Goal: Information Seeking & Learning: Learn about a topic

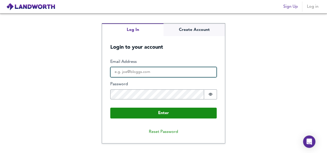
click at [191, 69] on input "Email Address" at bounding box center [163, 72] width 106 height 10
type input "michael18hart@gmail.com"
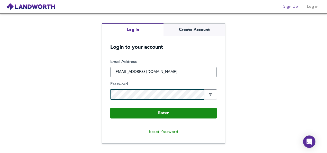
click at [110, 107] on button "Enter" at bounding box center [163, 112] width 106 height 11
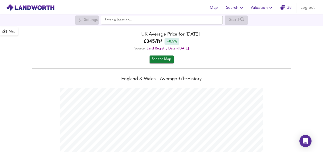
scroll to position [153, 327]
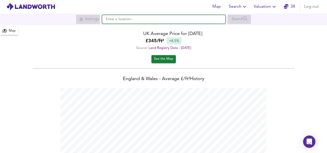
click at [156, 22] on input "text" at bounding box center [163, 19] width 123 height 9
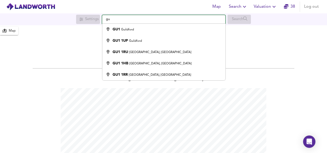
type input "g"
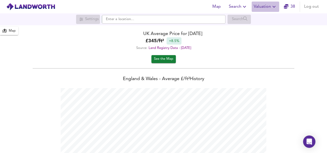
click at [274, 5] on icon "button" at bounding box center [274, 7] width 6 height 6
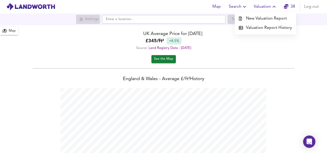
click at [264, 17] on li "New Valuation Report" at bounding box center [264, 18] width 61 height 9
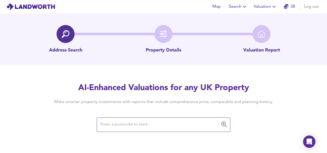
click at [155, 125] on input "text" at bounding box center [159, 124] width 121 height 10
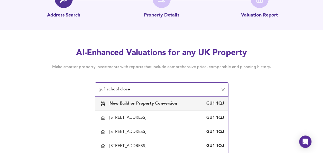
scroll to position [40, 0]
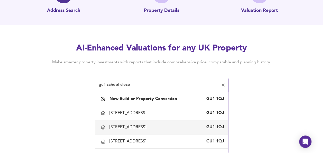
click at [147, 126] on div "2 School Close, Guildford, Surrey" at bounding box center [128, 127] width 39 height 6
type input "2 School Close, Guildford, Surrey"
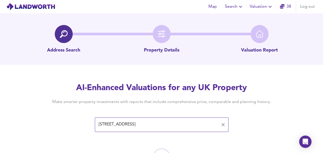
scroll to position [30, 0]
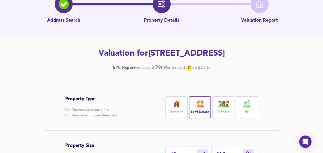
click at [253, 105] on div "Flat" at bounding box center [247, 107] width 22 height 22
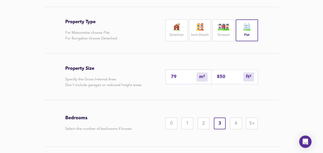
scroll to position [108, 0]
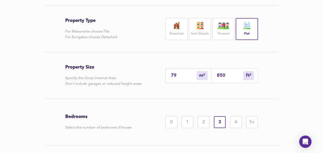
drag, startPoint x: 229, startPoint y: 75, endPoint x: 168, endPoint y: 75, distance: 60.9
click at [168, 75] on div "79 m² sqm 850 ft² sqft" at bounding box center [211, 75] width 92 height 15
type input "1"
type input "6"
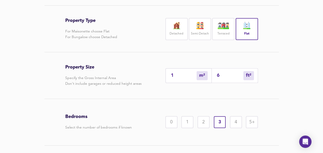
type input "62"
type input "58"
type input "620"
click at [203, 121] on div "2" at bounding box center [204, 122] width 12 height 12
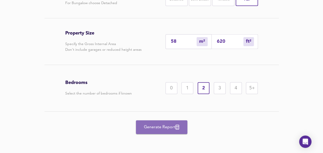
click at [152, 128] on span "Generate Report" at bounding box center [161, 126] width 41 height 7
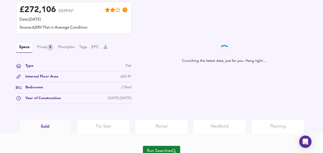
scroll to position [176, 0]
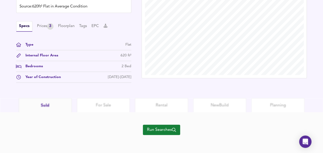
click at [164, 130] on span "Run Searches" at bounding box center [161, 129] width 29 height 7
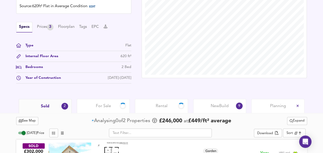
scroll to position [217, 0]
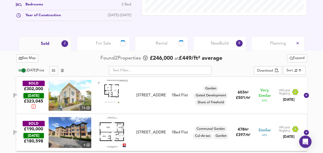
click at [297, 60] on span "Expand" at bounding box center [296, 58] width 15 height 6
click at [291, 65] on li "¼ mile ½ mile" at bounding box center [295, 68] width 43 height 8
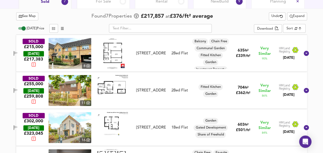
scroll to position [258, 0]
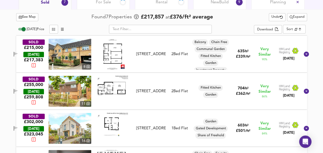
click at [118, 57] on img at bounding box center [112, 54] width 25 height 31
click at [113, 55] on img at bounding box center [112, 54] width 25 height 31
click at [77, 48] on img at bounding box center [70, 54] width 43 height 31
click at [114, 89] on img at bounding box center [112, 86] width 31 height 21
click at [79, 87] on img at bounding box center [70, 91] width 43 height 31
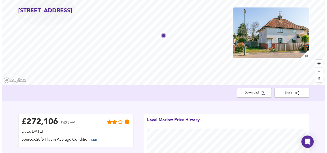
scroll to position [0, 0]
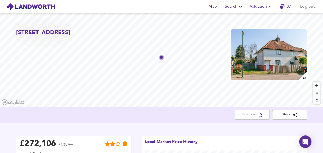
click at [36, 4] on img at bounding box center [30, 7] width 49 height 8
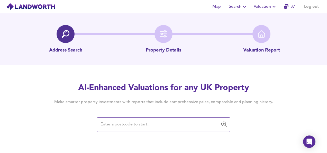
click at [215, 8] on span "Map" at bounding box center [216, 6] width 12 height 7
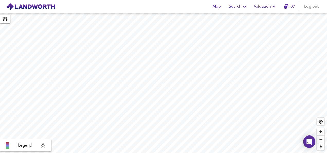
click at [245, 12] on div "Map Search Valuation 37 Log out" at bounding box center [163, 6] width 327 height 13
click at [234, 8] on span "Search" at bounding box center [238, 6] width 19 height 7
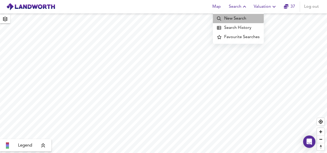
click at [235, 16] on li "New Search" at bounding box center [238, 18] width 51 height 9
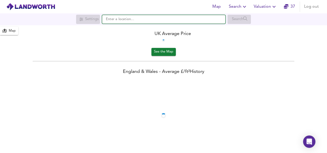
click at [128, 21] on input "text" at bounding box center [163, 19] width 123 height 9
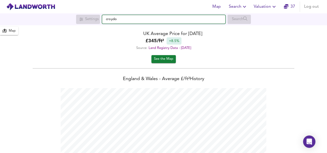
scroll to position [153, 327]
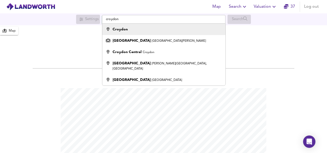
click at [130, 30] on div "Croydon" at bounding box center [163, 29] width 118 height 5
type input "Croydon"
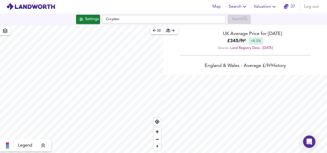
checkbox input "false"
checkbox input "true"
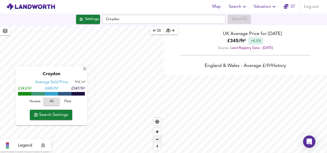
click at [156, 140] on span "Zoom out" at bounding box center [156, 138] width 7 height 7
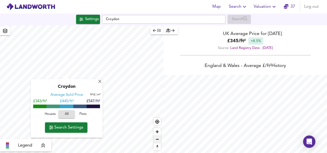
click at [156, 140] on span "Zoom out" at bounding box center [156, 138] width 7 height 7
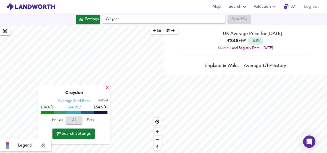
click at [108, 90] on div "X" at bounding box center [107, 88] width 4 height 5
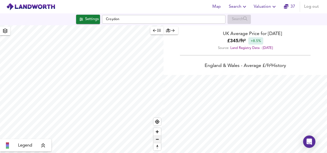
click at [156, 139] on span "Zoom out" at bounding box center [156, 138] width 7 height 7
click at [156, 131] on span "Zoom in" at bounding box center [156, 131] width 7 height 7
click at [158, 141] on span "Zoom out" at bounding box center [156, 138] width 7 height 7
click at [160, 140] on span "Zoom out" at bounding box center [156, 138] width 7 height 7
click at [160, 131] on span "Zoom in" at bounding box center [156, 131] width 7 height 7
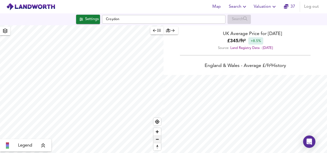
click at [156, 141] on span "Zoom out" at bounding box center [156, 138] width 7 height 7
type input "12319"
click at [155, 140] on span "Zoom out" at bounding box center [156, 138] width 7 height 7
click at [88, 19] on div "Settings" at bounding box center [92, 19] width 14 height 7
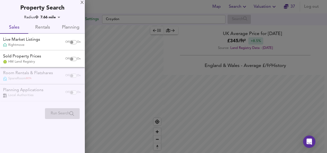
click at [70, 40] on input "checkbox" at bounding box center [71, 42] width 12 height 4
checkbox input "true"
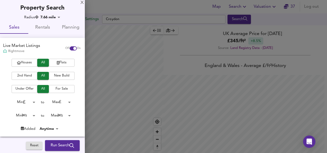
click at [56, 59] on button "Flats" at bounding box center [62, 63] width 26 height 8
click at [24, 76] on span "2nd Hand" at bounding box center [24, 76] width 21 height 6
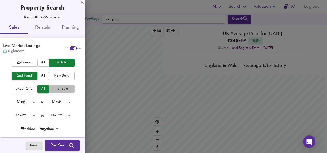
click at [57, 90] on span "For Sale" at bounding box center [61, 89] width 21 height 6
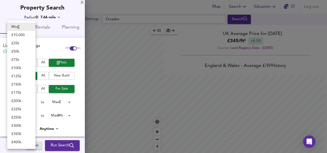
click at [30, 103] on body "Map Search Valuation 37 Log out Settings Croydon Search Legend UK Average Price…" at bounding box center [163, 76] width 327 height 153
click at [66, 102] on div at bounding box center [163, 76] width 327 height 153
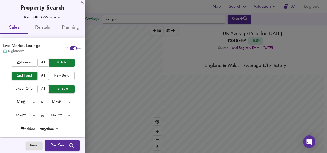
click at [68, 102] on body "Map Search Valuation 37 Log out Settings Croydon Search Legend UK Average Price…" at bounding box center [163, 76] width 327 height 153
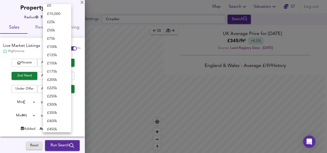
scroll to position [0, 0]
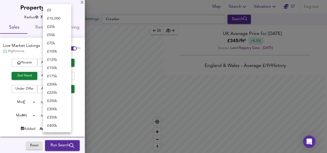
click at [52, 82] on li "£ 200k" at bounding box center [57, 84] width 28 height 8
type input "200000"
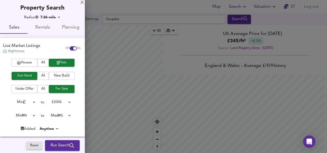
click at [31, 115] on body "Map Search Valuation 37 Log out Settings Croydon Search Legend UK Average Price…" at bounding box center [163, 76] width 327 height 153
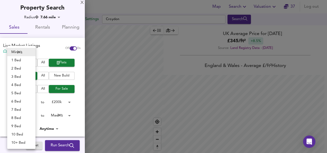
click at [17, 59] on li "1 Bed" at bounding box center [21, 60] width 28 height 8
type input "1"
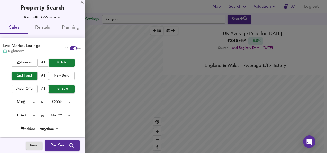
click at [57, 116] on body "Map Search Valuation 37 Log out Settings Croydon Search Legend UK Average Price…" at bounding box center [163, 76] width 327 height 153
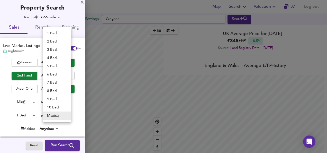
click at [51, 33] on li "1 Bed" at bounding box center [57, 33] width 28 height 8
type input "1"
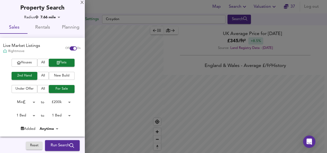
click at [52, 143] on span "Run Search" at bounding box center [62, 145] width 23 height 7
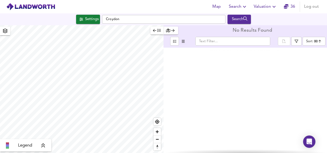
click at [87, 17] on div "Settings" at bounding box center [92, 19] width 14 height 7
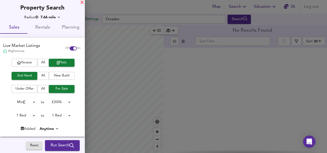
click at [81, 2] on div "X" at bounding box center [81, 3] width 3 height 4
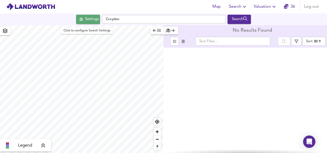
click at [85, 22] on div "Settings" at bounding box center [92, 19] width 14 height 7
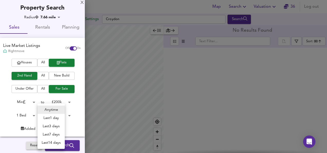
click at [50, 130] on body "Map Search Valuation 36 Log out Settings Croydon Search Legend No Results Found…" at bounding box center [163, 76] width 327 height 153
click at [79, 99] on div at bounding box center [163, 76] width 327 height 153
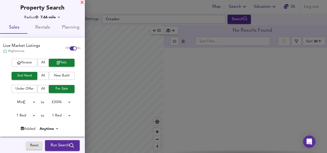
click at [82, 4] on div "X" at bounding box center [81, 3] width 3 height 4
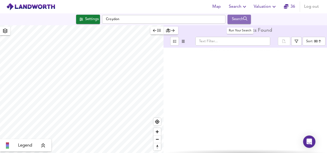
click at [243, 20] on div "Search" at bounding box center [239, 19] width 21 height 7
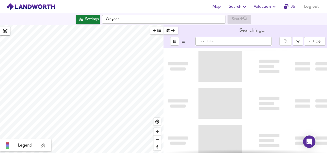
type input "bestdeal"
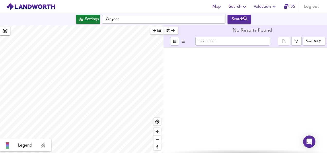
click at [89, 24] on div "Settings Croydon Search" at bounding box center [163, 19] width 327 height 12
click at [85, 21] on div "Settings" at bounding box center [92, 19] width 14 height 7
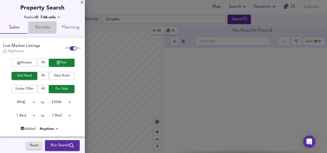
click at [40, 26] on span "Rentals" at bounding box center [42, 28] width 22 height 8
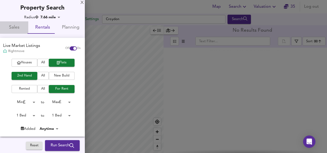
click at [14, 29] on span "Sales" at bounding box center [14, 28] width 22 height 8
click at [81, 2] on div "X" at bounding box center [81, 3] width 3 height 4
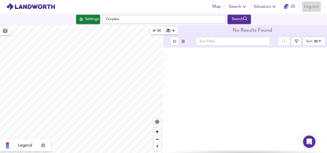
click at [314, 8] on span "Log out" at bounding box center [311, 6] width 15 height 7
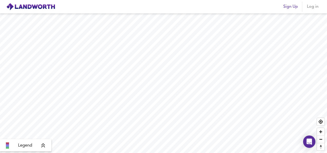
click at [311, 10] on span "Log in" at bounding box center [312, 6] width 12 height 7
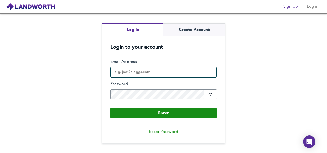
click at [175, 73] on input "Email Address" at bounding box center [163, 72] width 106 height 10
type input "[EMAIL_ADDRESS][DOMAIN_NAME]"
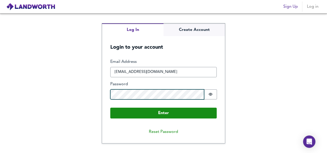
click at [110, 107] on button "Enter" at bounding box center [163, 112] width 106 height 11
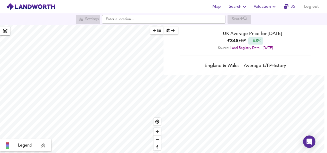
scroll to position [153, 327]
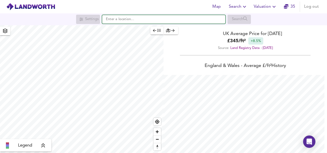
click at [116, 22] on input "text" at bounding box center [163, 19] width 123 height 9
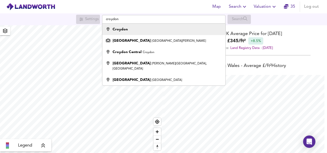
click at [127, 27] on strong "Croydon" at bounding box center [119, 29] width 15 height 4
type input "Croydon"
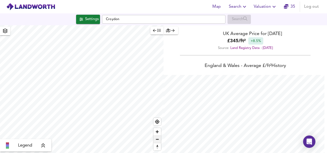
checkbox input "false"
checkbox input "true"
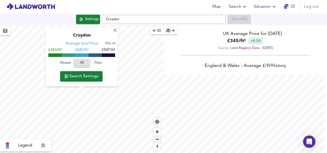
click at [158, 139] on span "Zoom out" at bounding box center [156, 138] width 7 height 7
click at [114, 31] on div "X" at bounding box center [115, 30] width 4 height 5
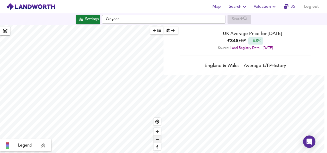
click at [155, 141] on span "Zoom out" at bounding box center [156, 138] width 7 height 7
click at [157, 139] on span "Zoom out" at bounding box center [156, 138] width 7 height 7
type input "12208"
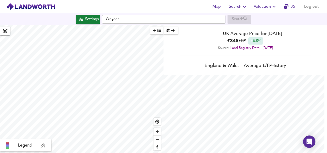
click at [89, 23] on div "Settings" at bounding box center [92, 19] width 14 height 7
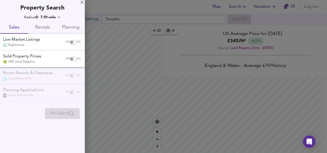
click at [71, 41] on input "checkbox" at bounding box center [71, 42] width 12 height 4
checkbox input "true"
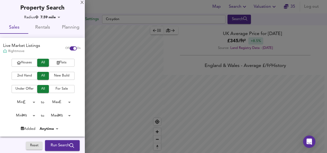
click at [57, 63] on icon "button" at bounding box center [58, 62] width 3 height 3
click at [18, 74] on span "2nd Hand" at bounding box center [24, 76] width 21 height 6
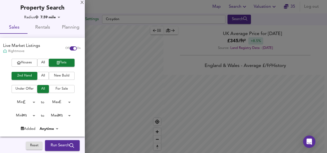
click at [58, 88] on span "For Sale" at bounding box center [61, 89] width 21 height 6
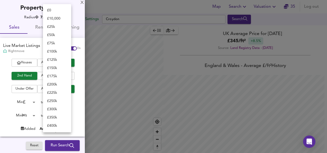
click at [67, 102] on body "Map Search Valuation 35 Log out Settings Croydon Search Legend UK Average Price…" at bounding box center [163, 76] width 327 height 153
click at [53, 81] on li "£ 200k" at bounding box center [57, 84] width 28 height 8
type input "200000"
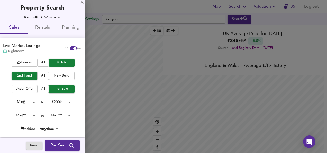
click at [32, 115] on body "Map Search Valuation 35 Log out Settings Croydon Search Legend UK Average Price…" at bounding box center [163, 76] width 327 height 153
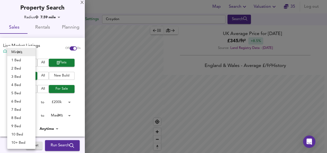
click at [15, 59] on li "1 Bed" at bounding box center [21, 60] width 28 height 8
type input "1"
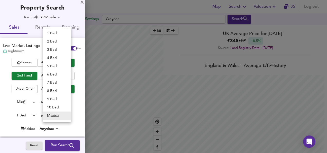
click at [67, 116] on body "Map Search Valuation 35 Log out Settings Croydon Search Legend UK Average Price…" at bounding box center [163, 76] width 327 height 153
click at [52, 32] on li "1 Bed" at bounding box center [57, 33] width 28 height 8
type input "1"
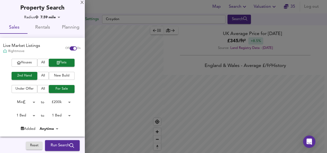
click at [53, 147] on span "Run Search" at bounding box center [62, 145] width 23 height 7
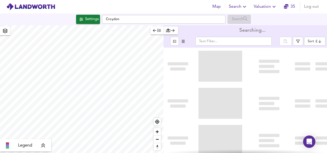
type input "bestdeal"
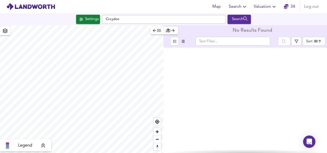
click at [92, 18] on div "Settings" at bounding box center [92, 19] width 14 height 7
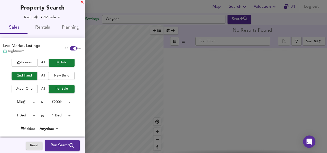
click at [82, 3] on div "X" at bounding box center [81, 3] width 3 height 4
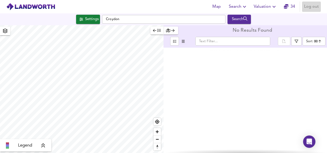
click at [312, 5] on span "Log out" at bounding box center [311, 6] width 15 height 7
